Goal: Find specific page/section: Find specific page/section

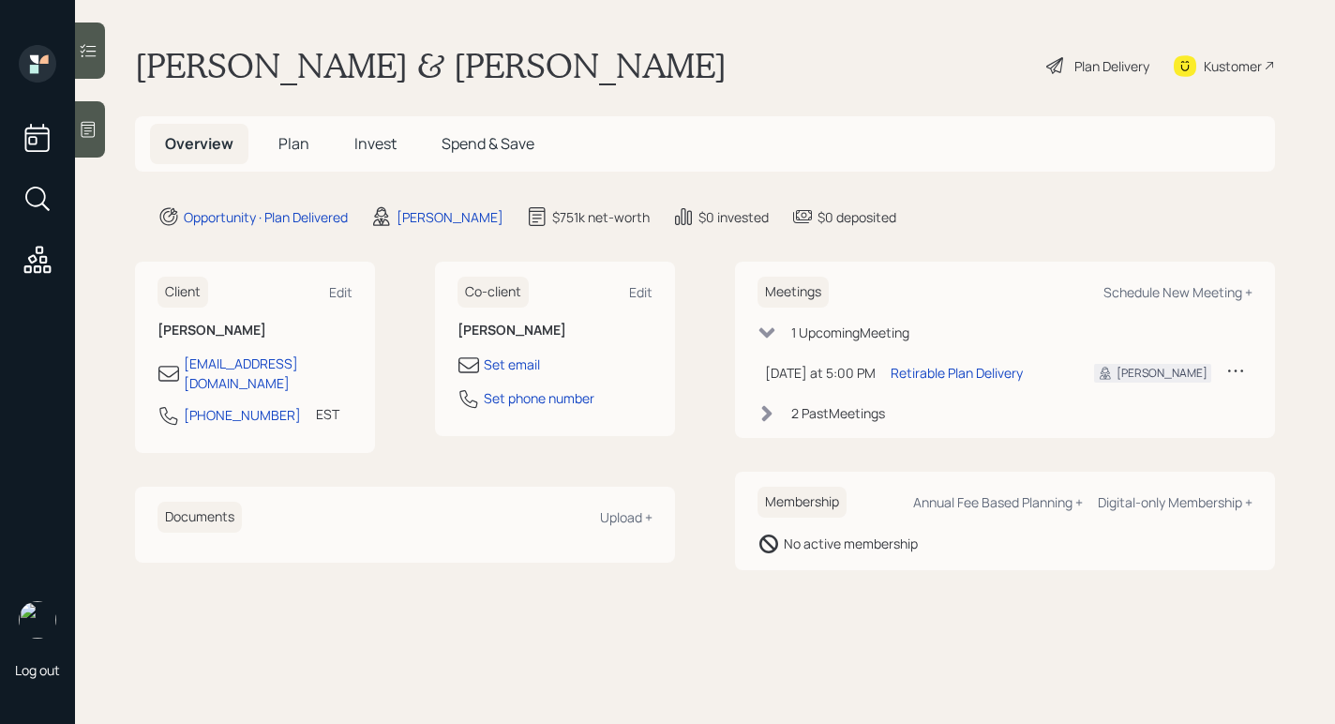
click at [101, 149] on div at bounding box center [90, 129] width 30 height 56
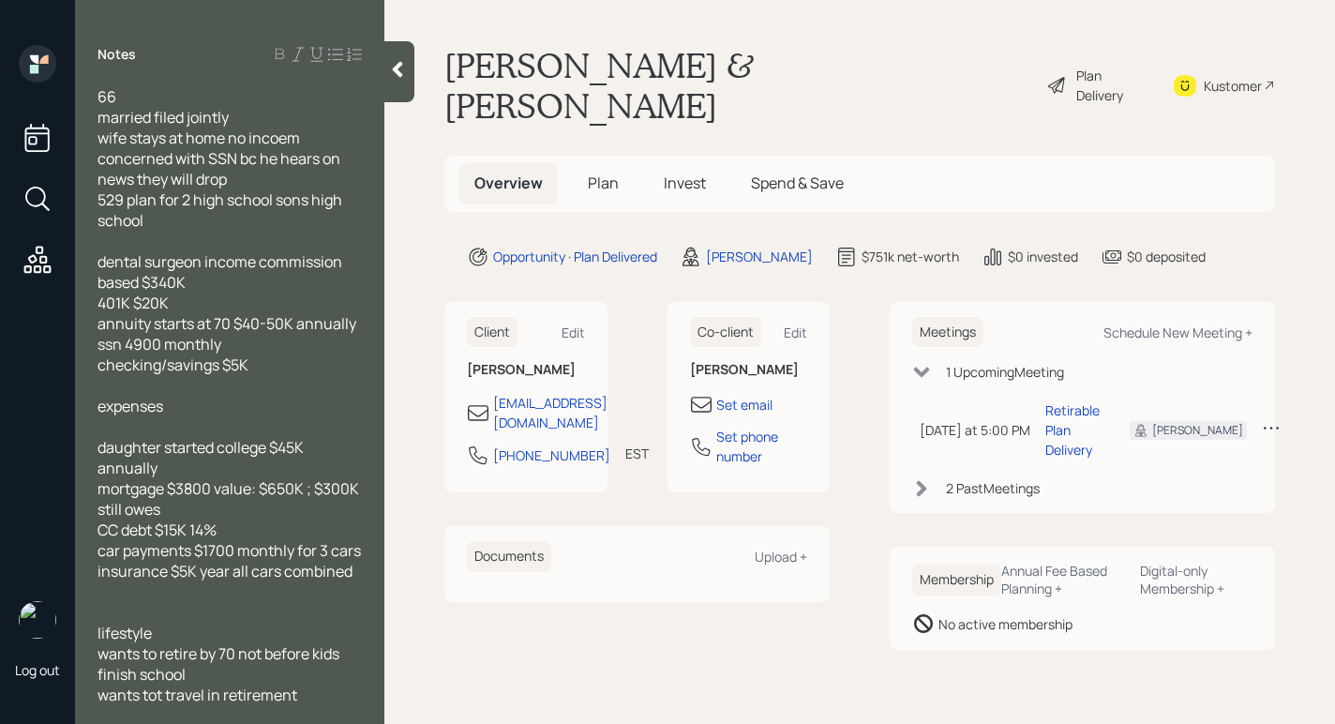
scroll to position [44, 0]
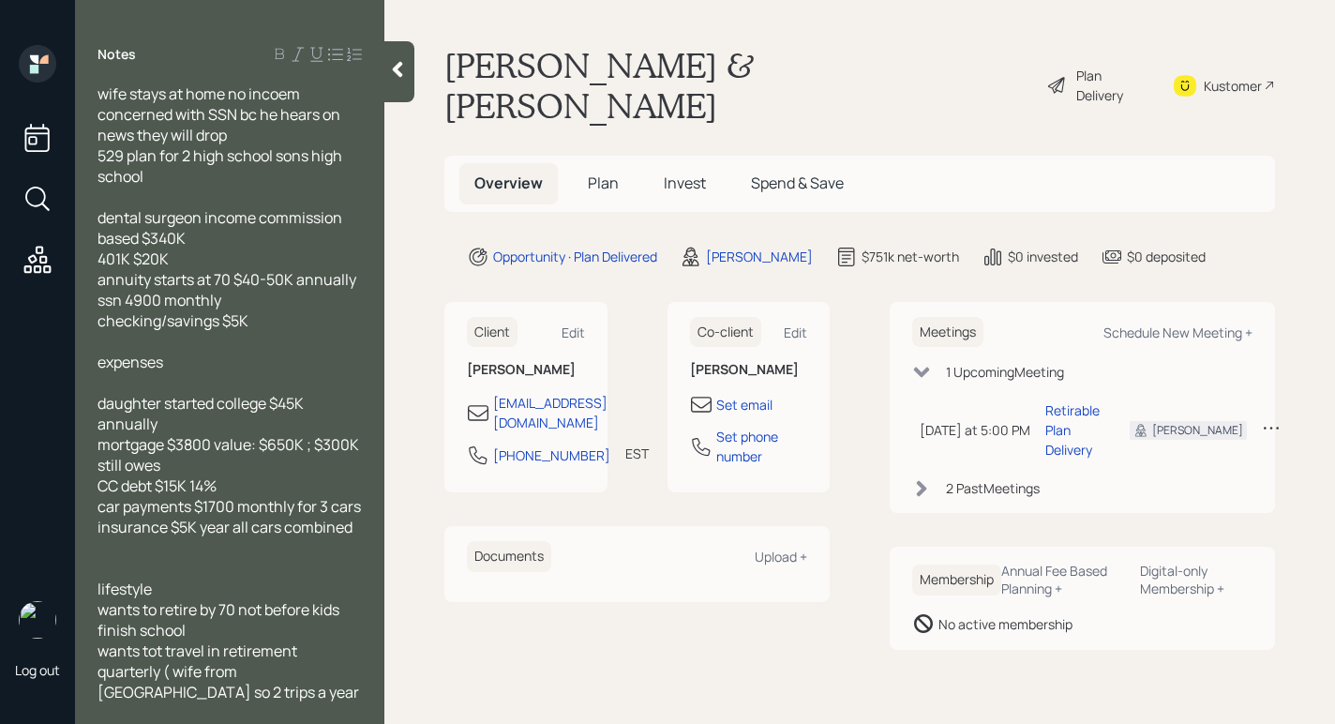
click at [416, 74] on main "[PERSON_NAME] & [PERSON_NAME] Plan Delivery Kustomer Overview Plan Invest Spend…" at bounding box center [859, 362] width 951 height 724
click at [402, 82] on div at bounding box center [399, 71] width 30 height 61
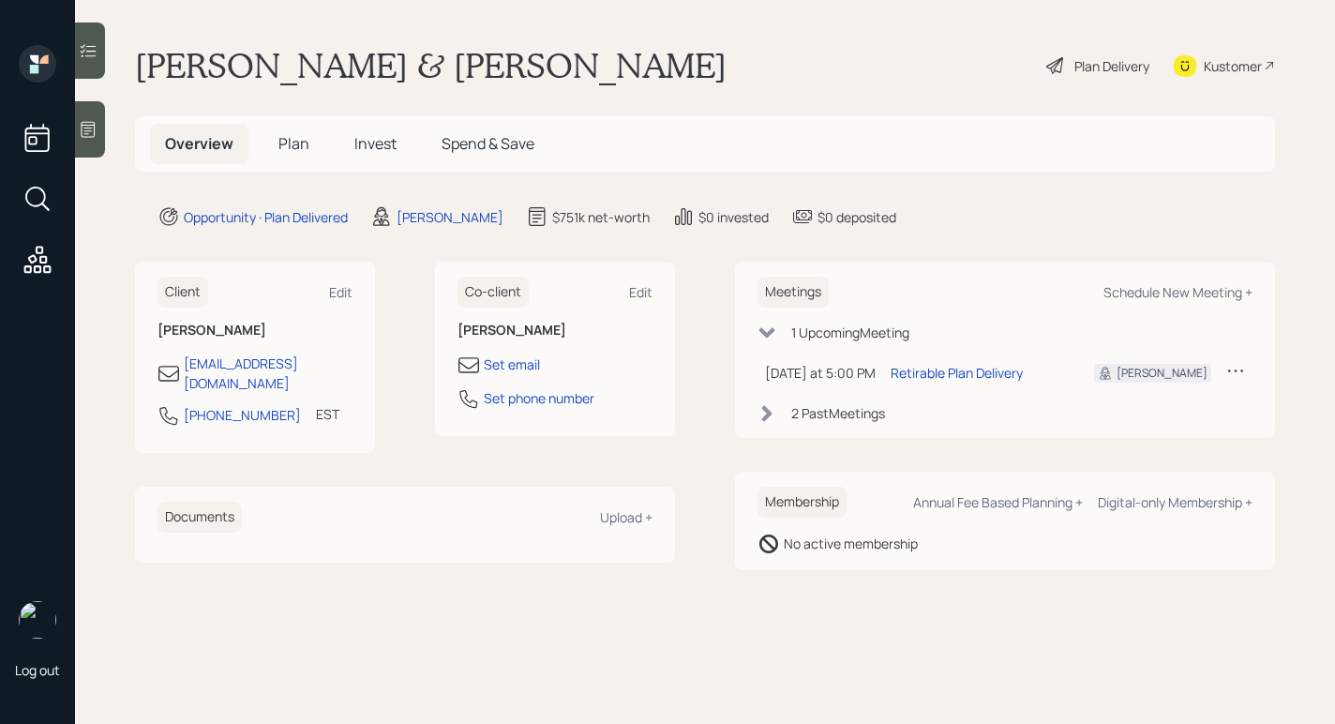
click at [1077, 57] on div "Plan Delivery" at bounding box center [1112, 66] width 75 height 20
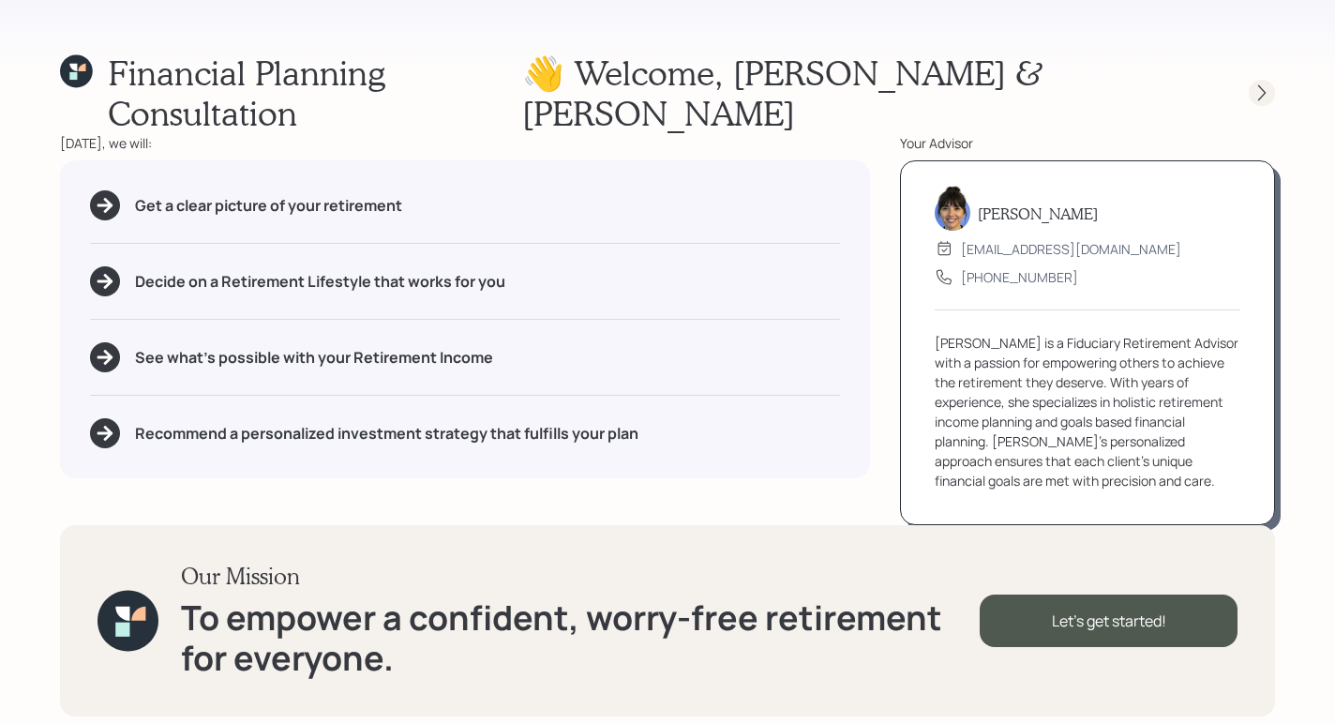
click at [1263, 83] on icon at bounding box center [1262, 92] width 19 height 19
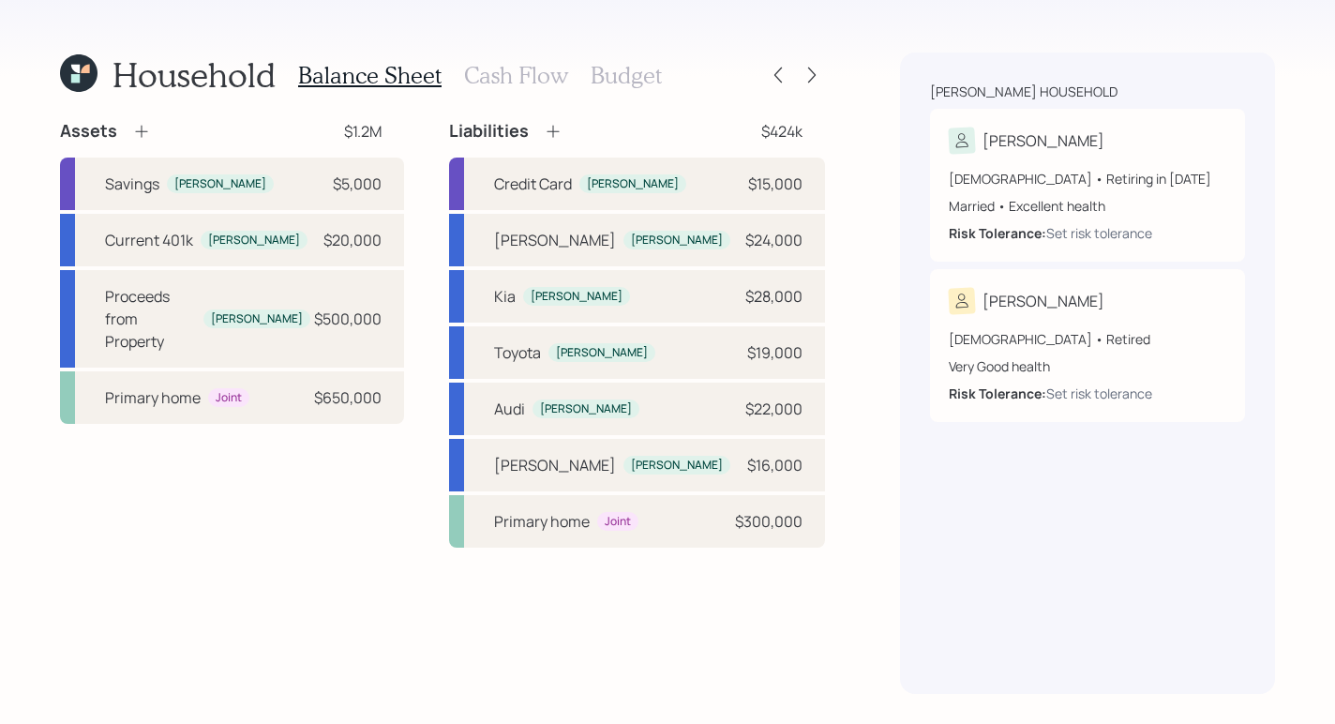
click at [824, 89] on div "Household Balance Sheet Cash Flow Budget" at bounding box center [442, 75] width 765 height 45
click at [817, 81] on icon at bounding box center [812, 75] width 19 height 19
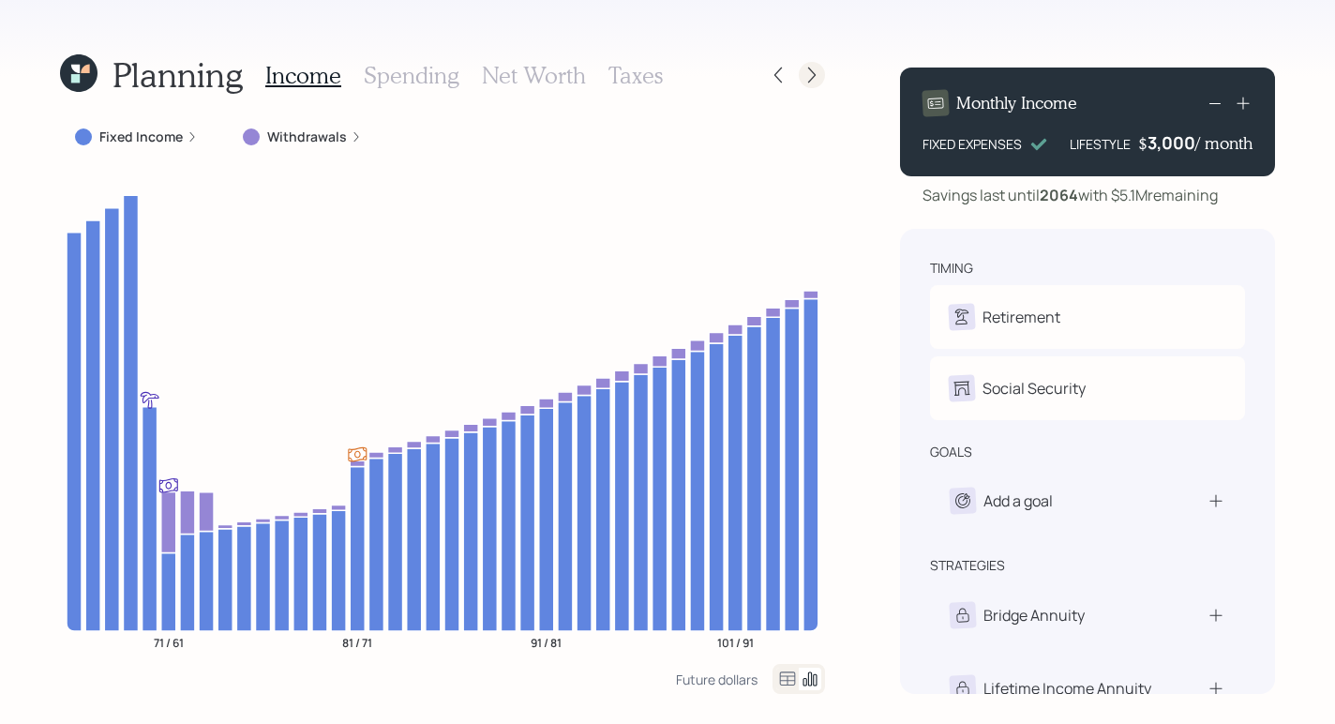
click at [817, 86] on div at bounding box center [812, 75] width 26 height 26
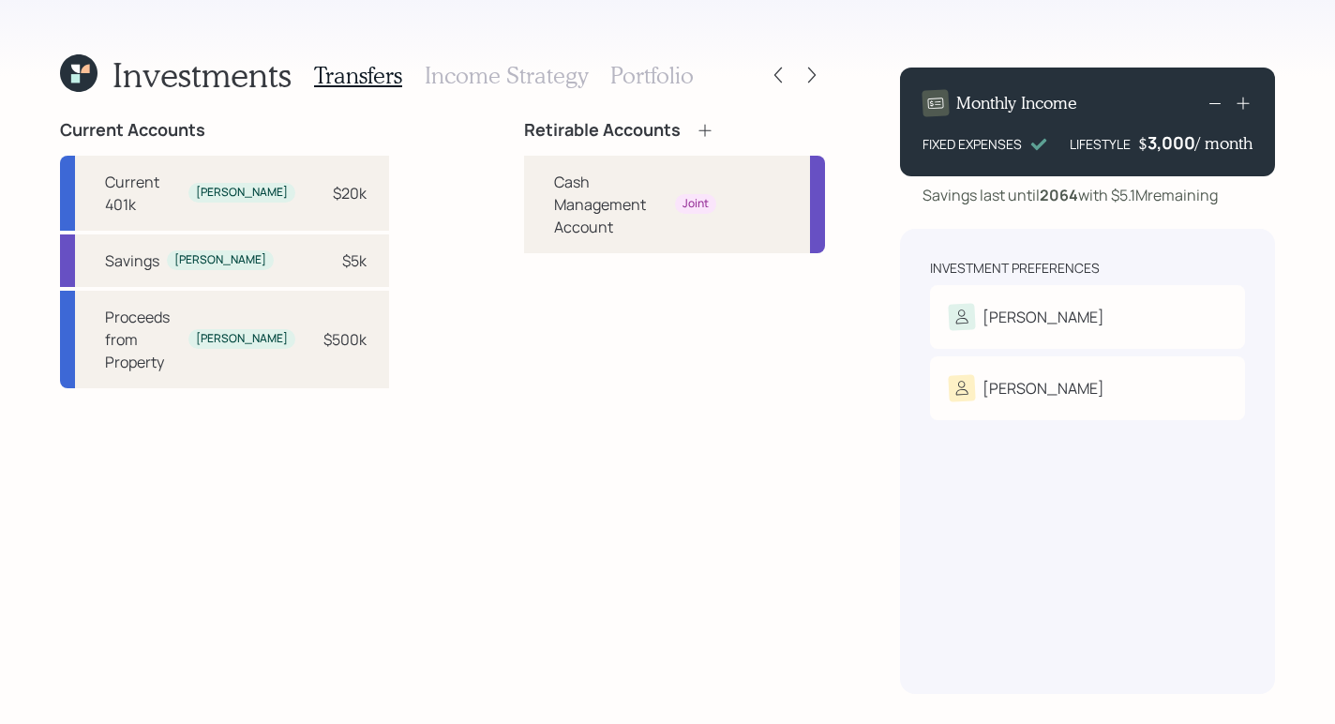
click at [396, 61] on div "Transfers Income Strategy Portfolio" at bounding box center [504, 75] width 380 height 45
click at [473, 79] on h3 "Income Strategy" at bounding box center [506, 75] width 163 height 27
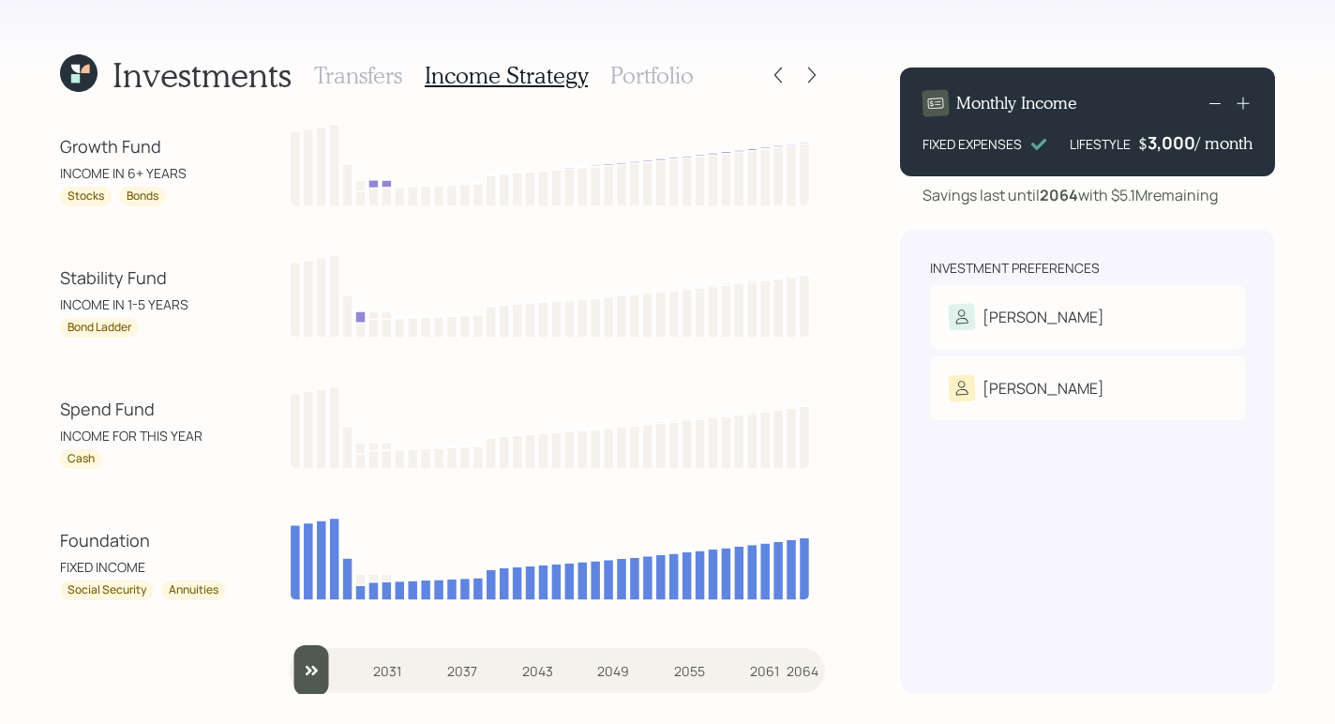
click at [630, 71] on h3 "Portfolio" at bounding box center [651, 75] width 83 height 27
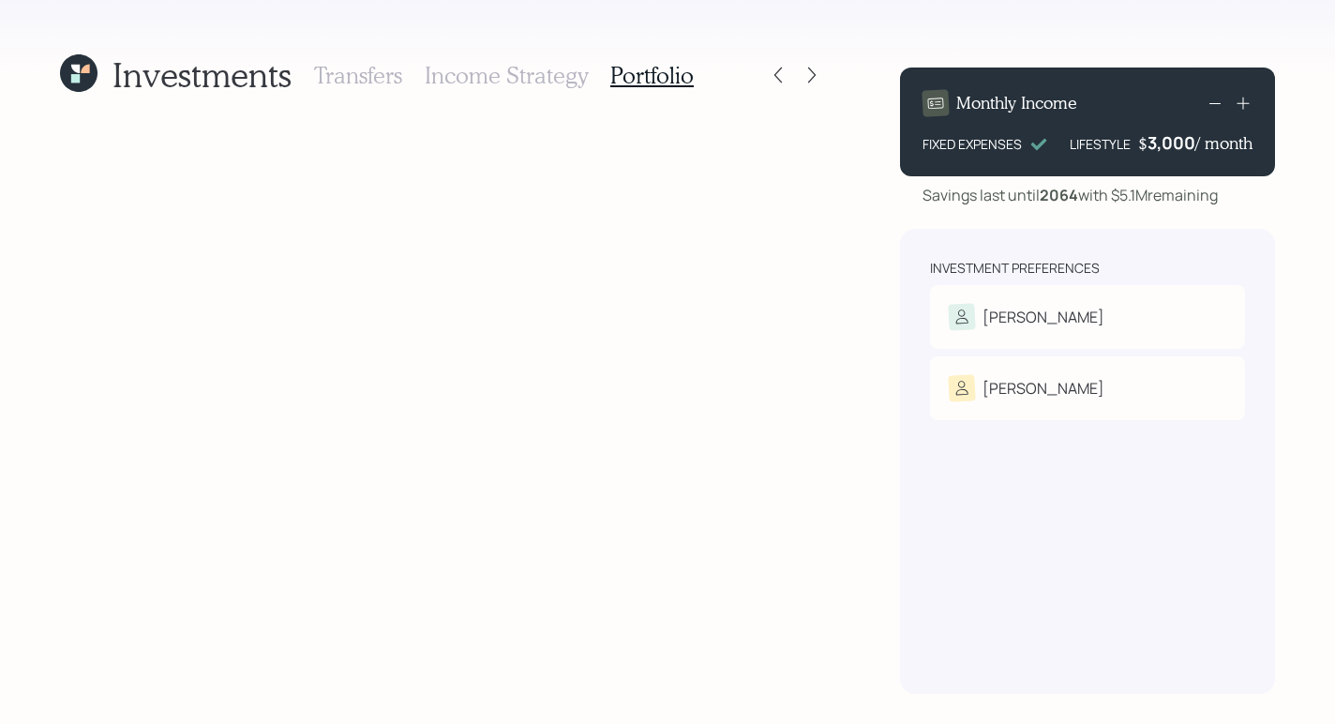
click at [529, 73] on h3 "Income Strategy" at bounding box center [506, 75] width 163 height 27
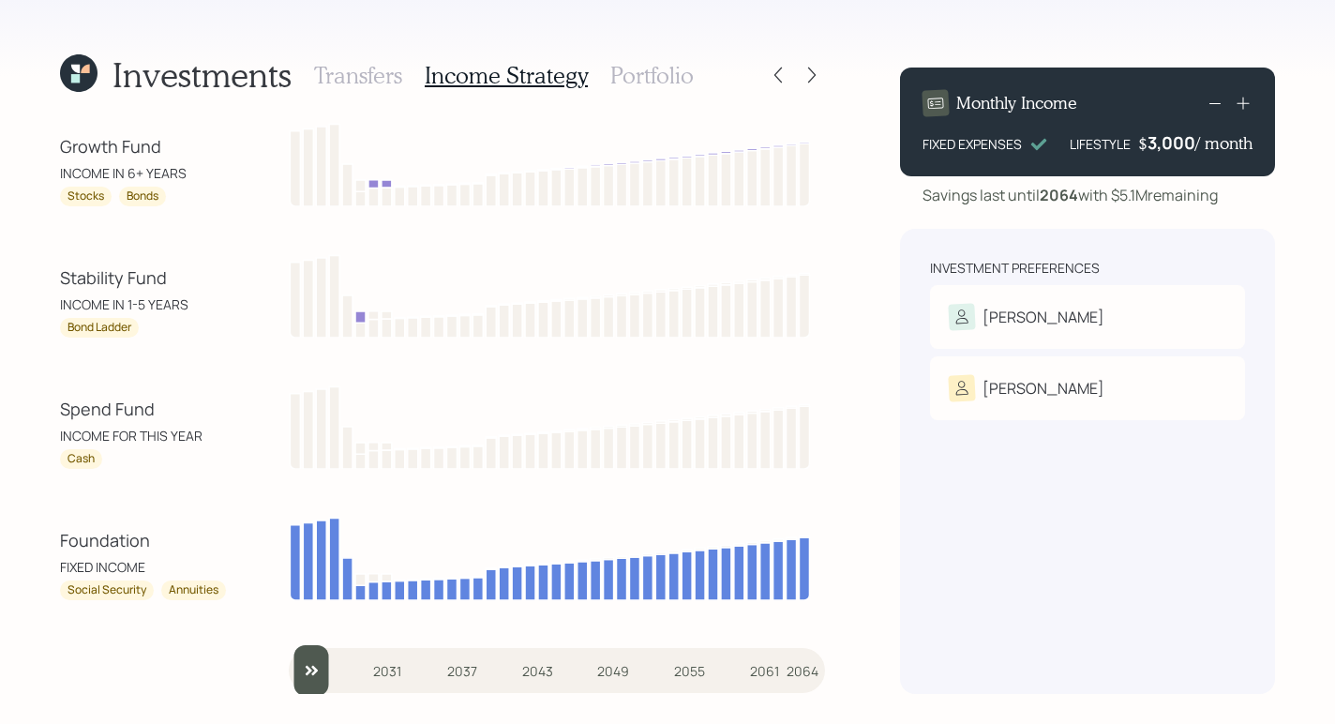
click at [400, 80] on div "Transfers Income Strategy Portfolio" at bounding box center [504, 75] width 380 height 45
click at [622, 69] on h3 "Portfolio" at bounding box center [651, 75] width 83 height 27
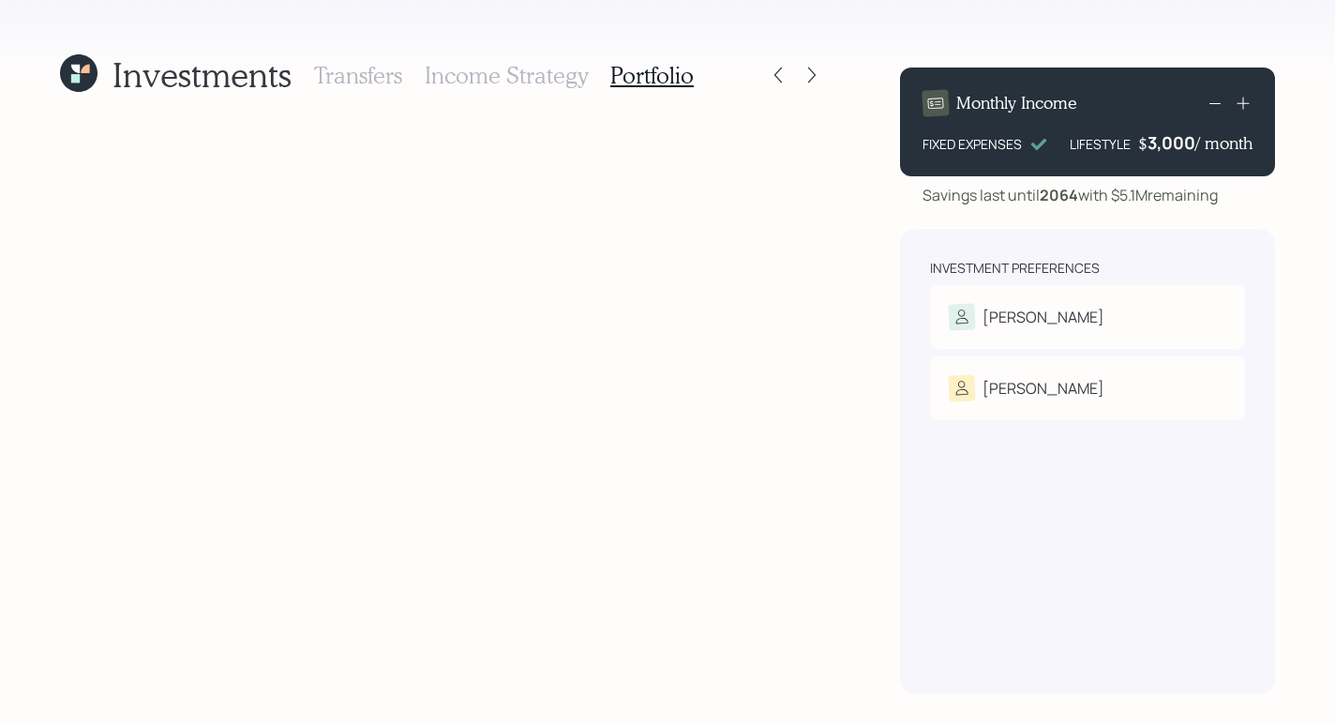
click at [470, 66] on h3 "Income Strategy" at bounding box center [506, 75] width 163 height 27
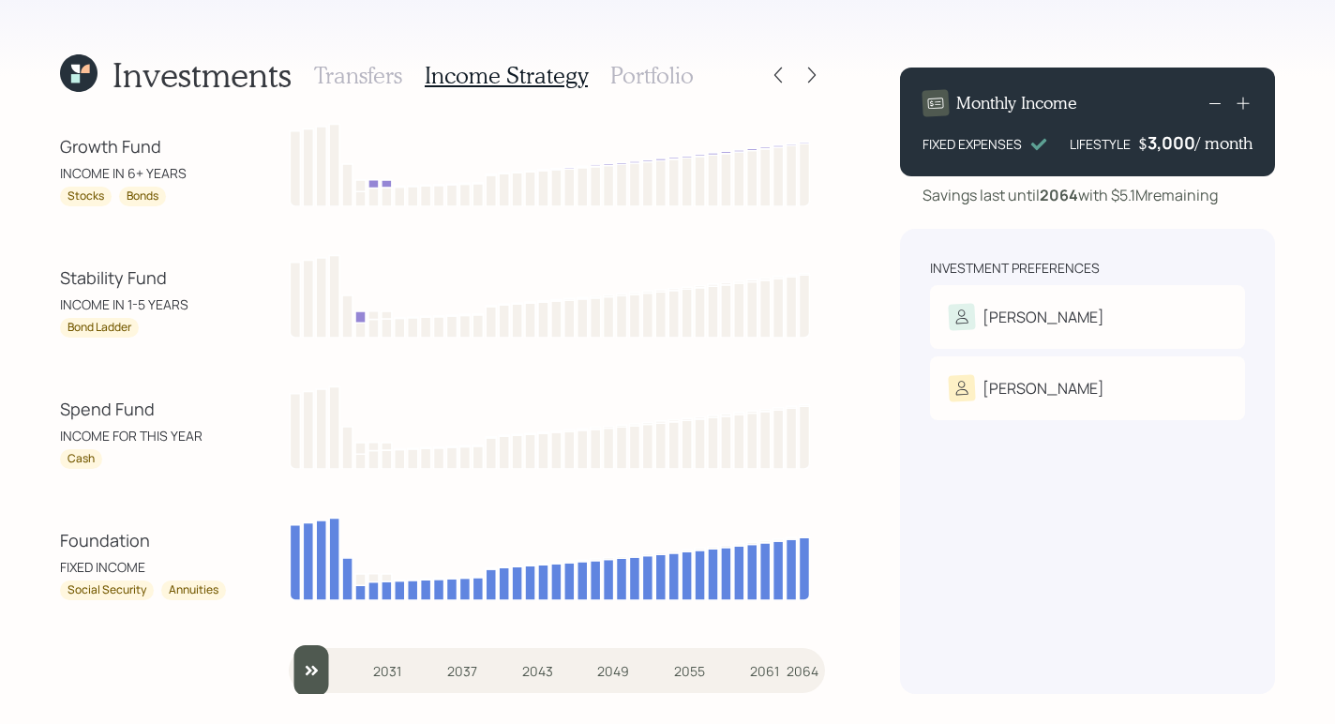
click at [380, 76] on h3 "Transfers" at bounding box center [358, 75] width 88 height 27
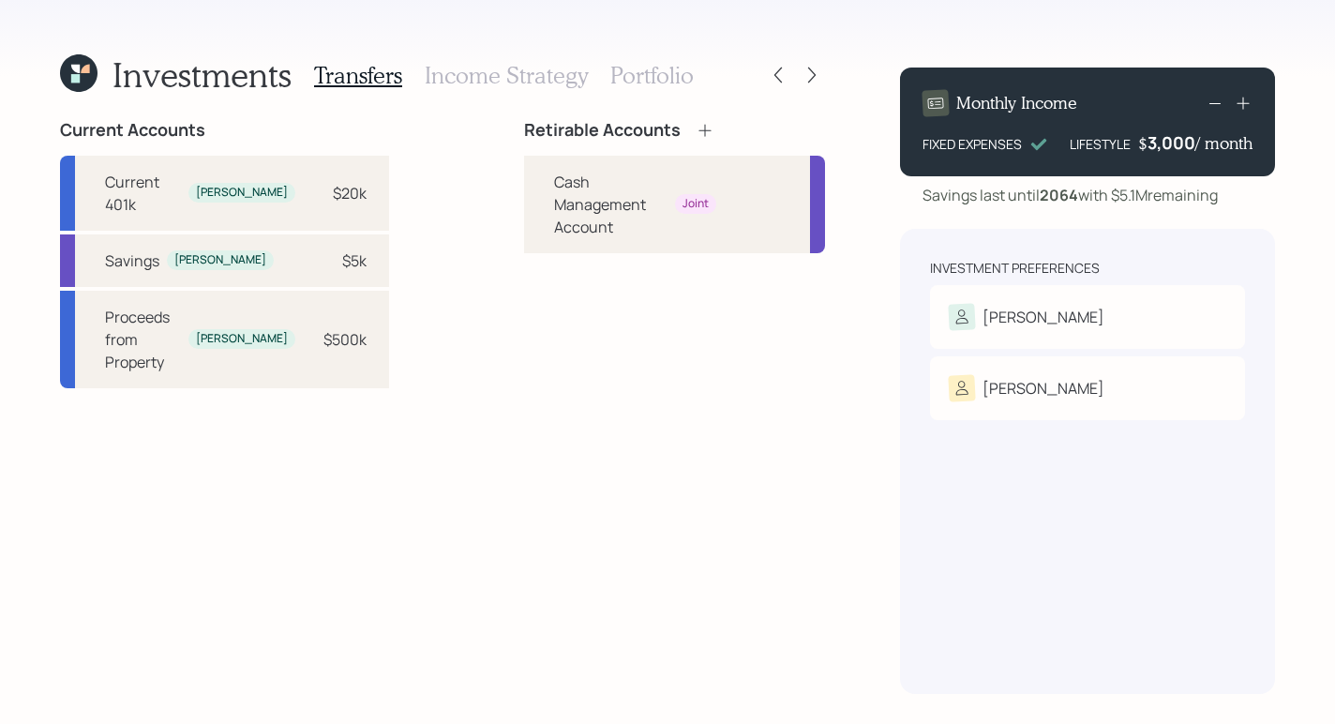
click at [522, 83] on h3 "Income Strategy" at bounding box center [506, 75] width 163 height 27
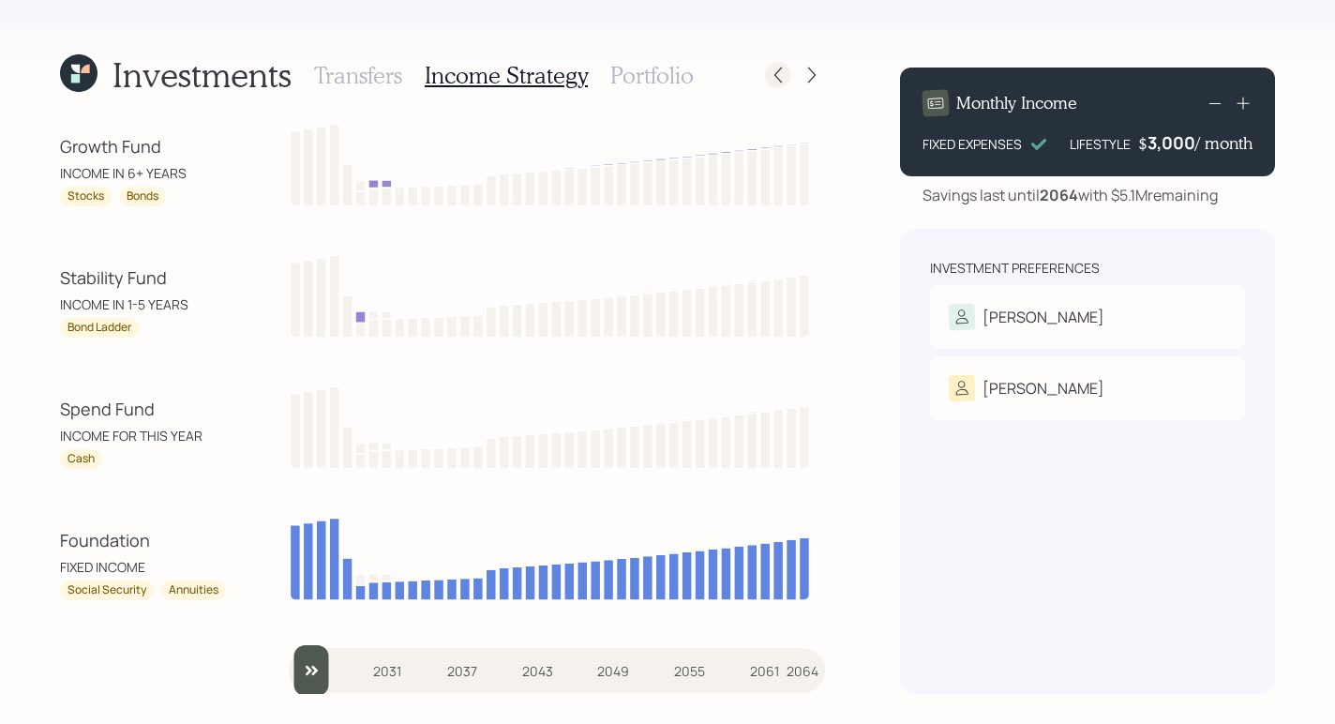
click at [777, 75] on icon at bounding box center [778, 75] width 19 height 19
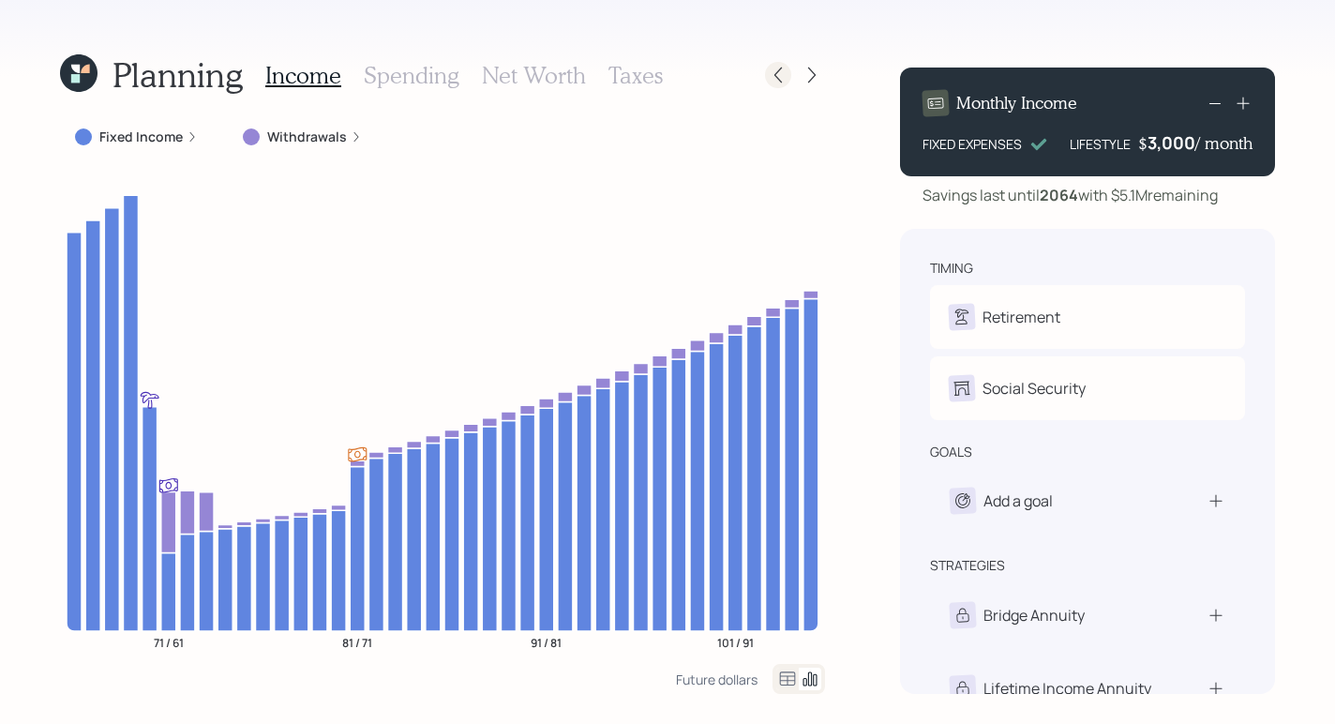
click at [785, 70] on icon at bounding box center [778, 75] width 19 height 19
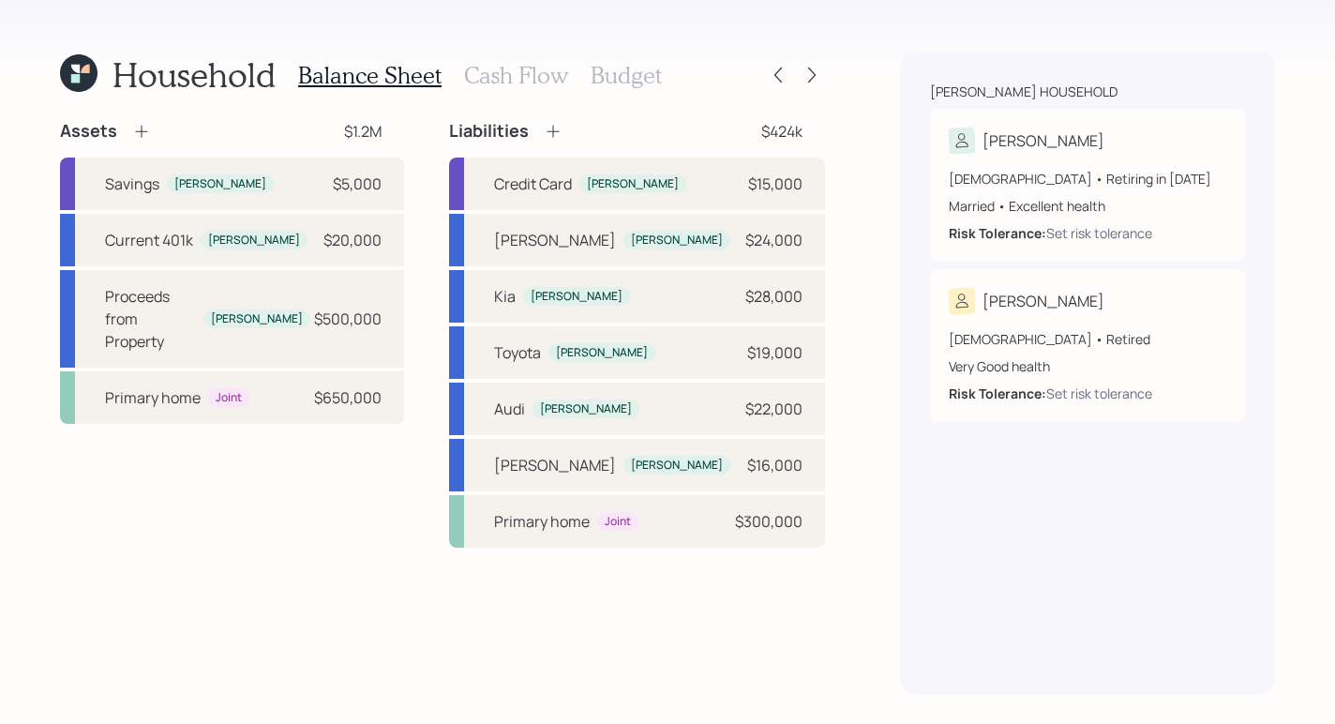
click at [495, 64] on h3 "Cash Flow" at bounding box center [516, 75] width 104 height 27
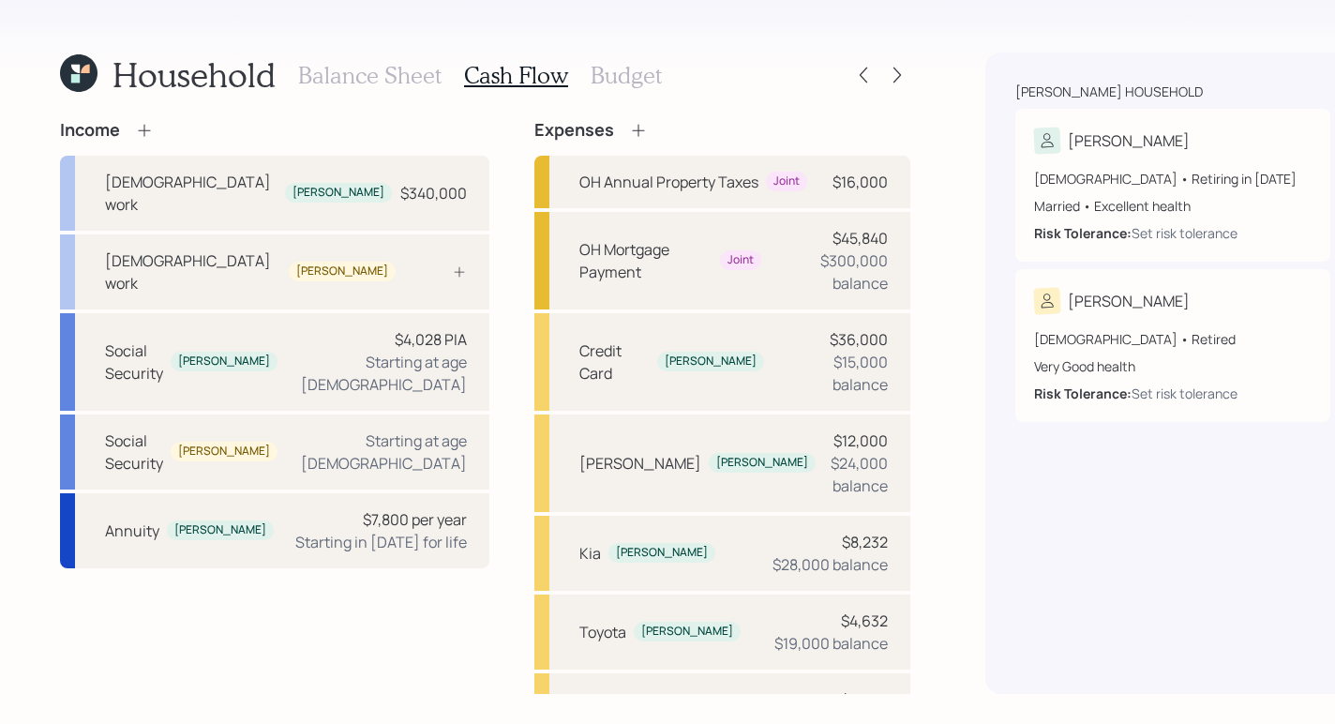
click at [374, 71] on h3 "Balance Sheet" at bounding box center [369, 75] width 143 height 27
